Goal: Check status: Check status

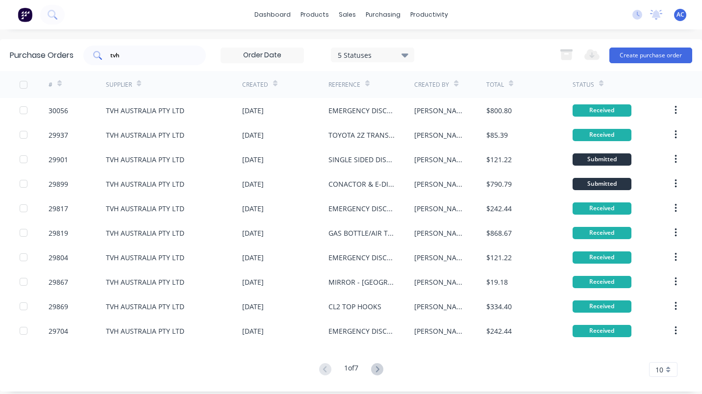
click at [140, 48] on div "tvh" at bounding box center [144, 56] width 123 height 20
type input "t"
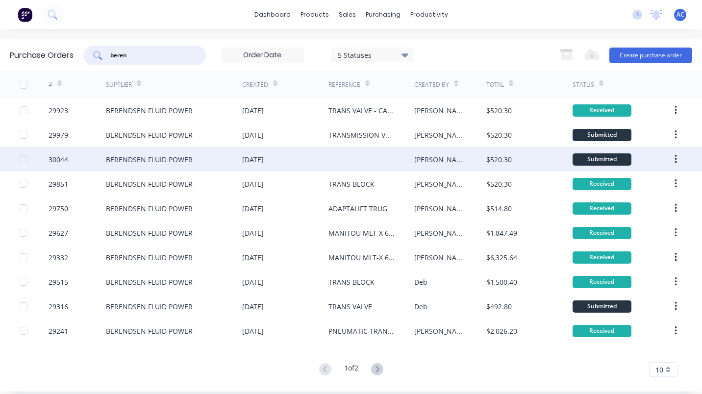
type input "beren"
click at [91, 165] on div "30044" at bounding box center [77, 159] width 57 height 25
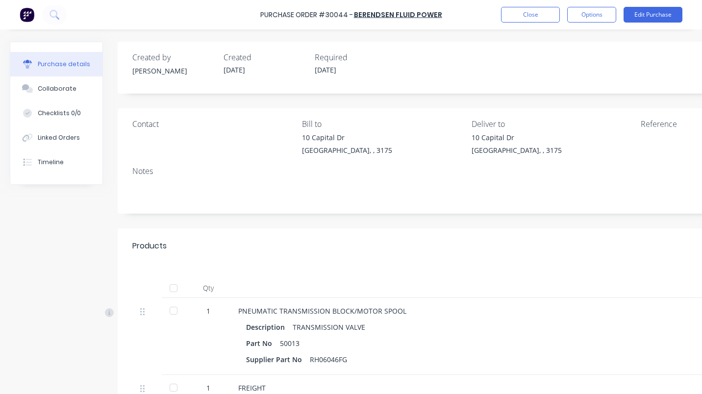
click at [170, 312] on div at bounding box center [174, 311] width 20 height 20
click at [528, 19] on button "Close" at bounding box center [530, 15] width 59 height 16
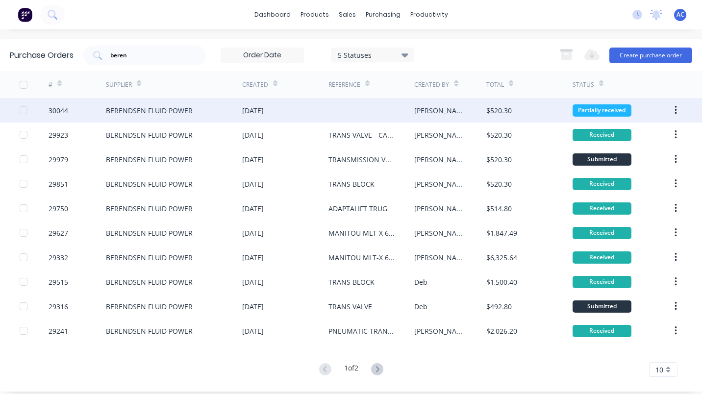
click at [583, 107] on div "Partially received" at bounding box center [602, 110] width 59 height 12
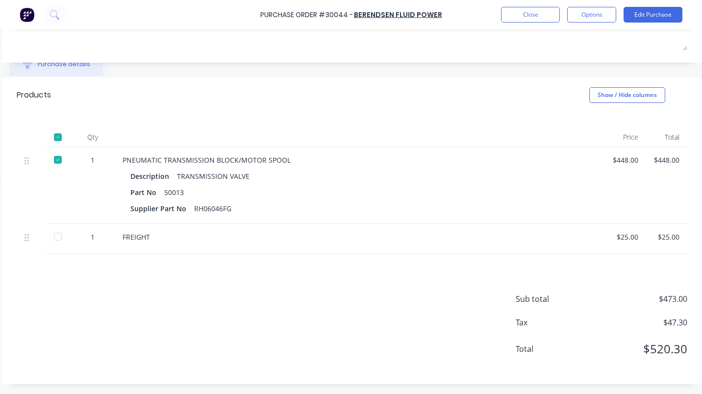
scroll to position [158, 123]
click at [51, 228] on div at bounding box center [58, 237] width 20 height 20
click at [527, 14] on button "Close" at bounding box center [530, 15] width 59 height 16
